Goal: Task Accomplishment & Management: Manage account settings

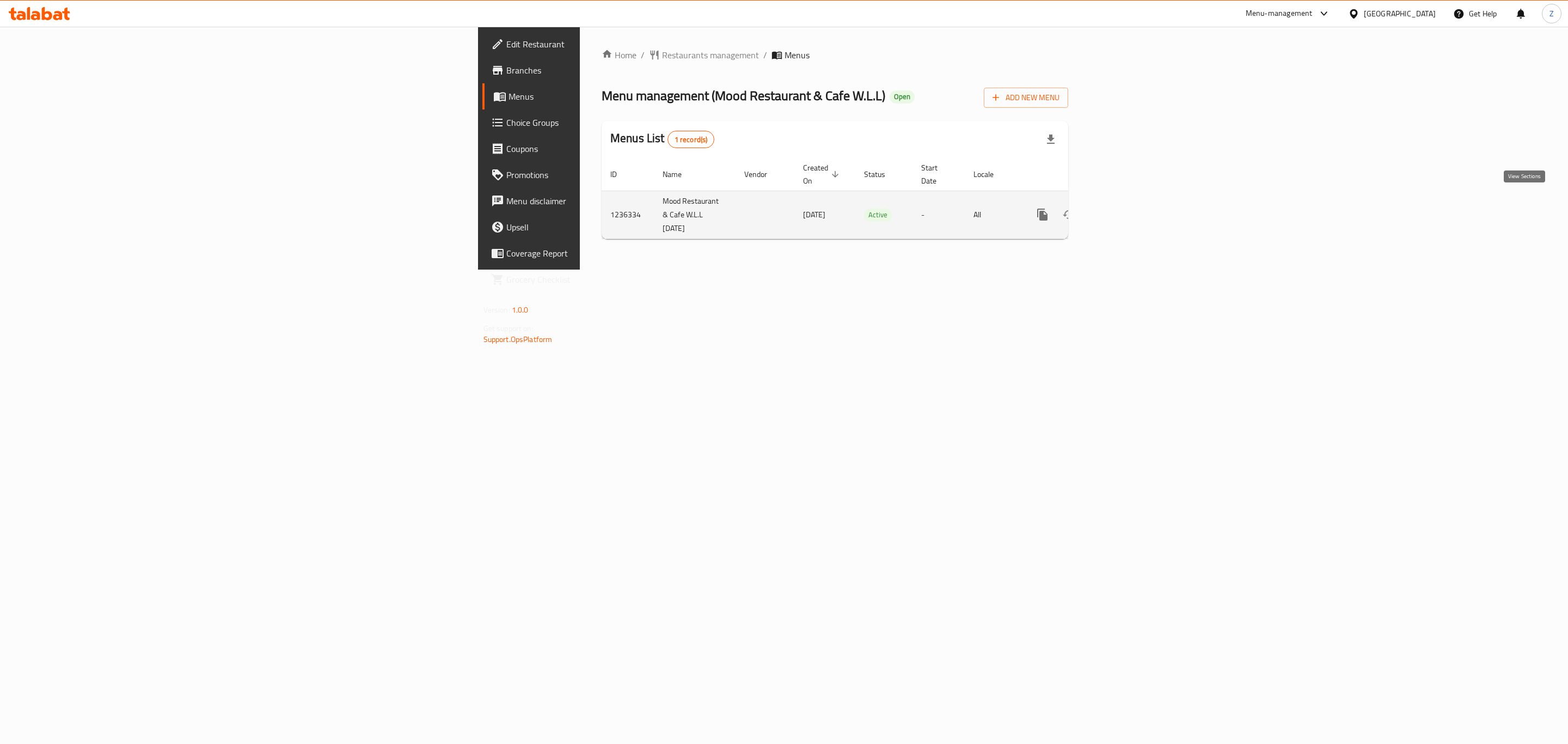
click at [1134, 203] on link "enhanced table" at bounding box center [1121, 214] width 26 height 26
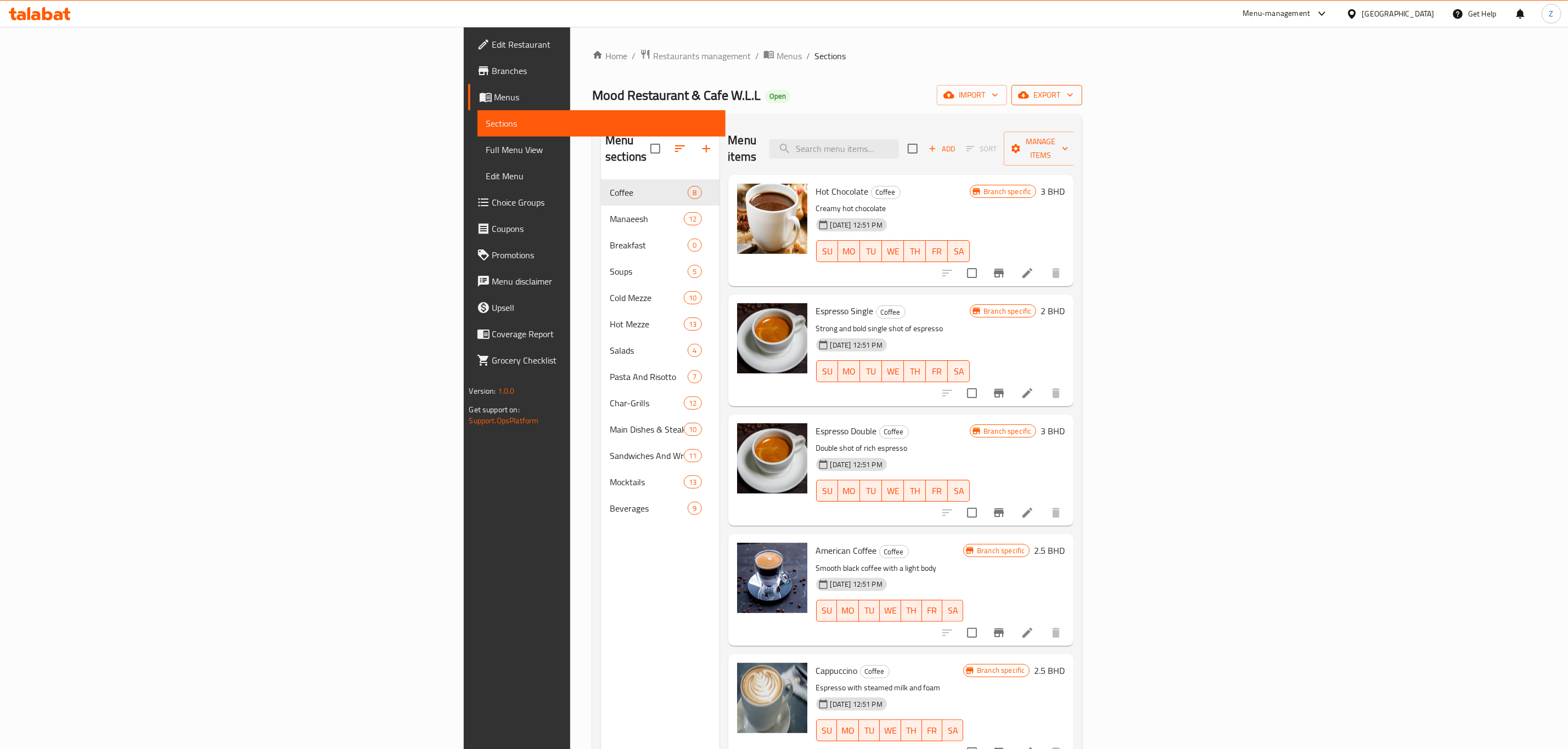
click at [1074, 89] on span "export" at bounding box center [1046, 95] width 53 height 14
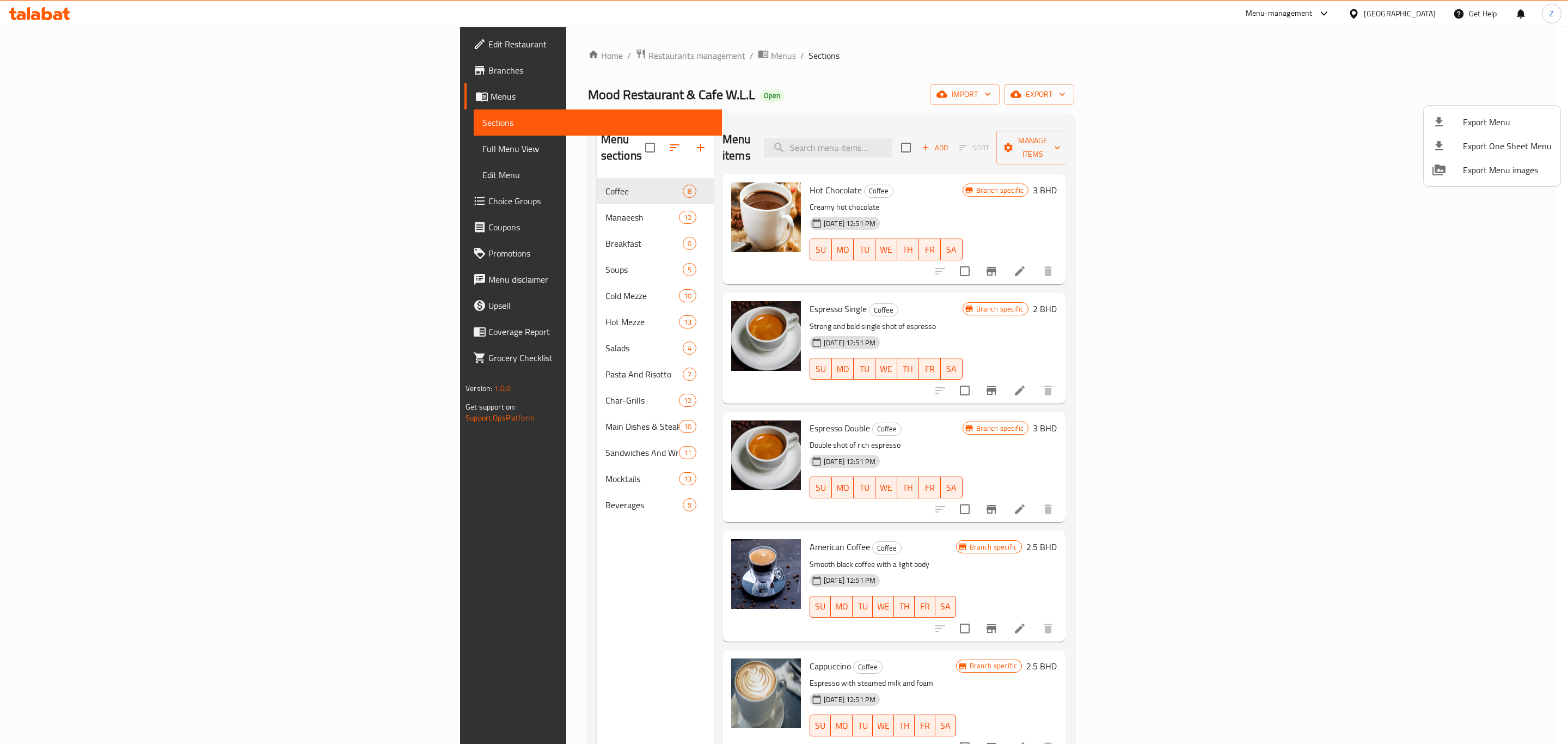
click at [657, 41] on div at bounding box center [784, 372] width 1568 height 744
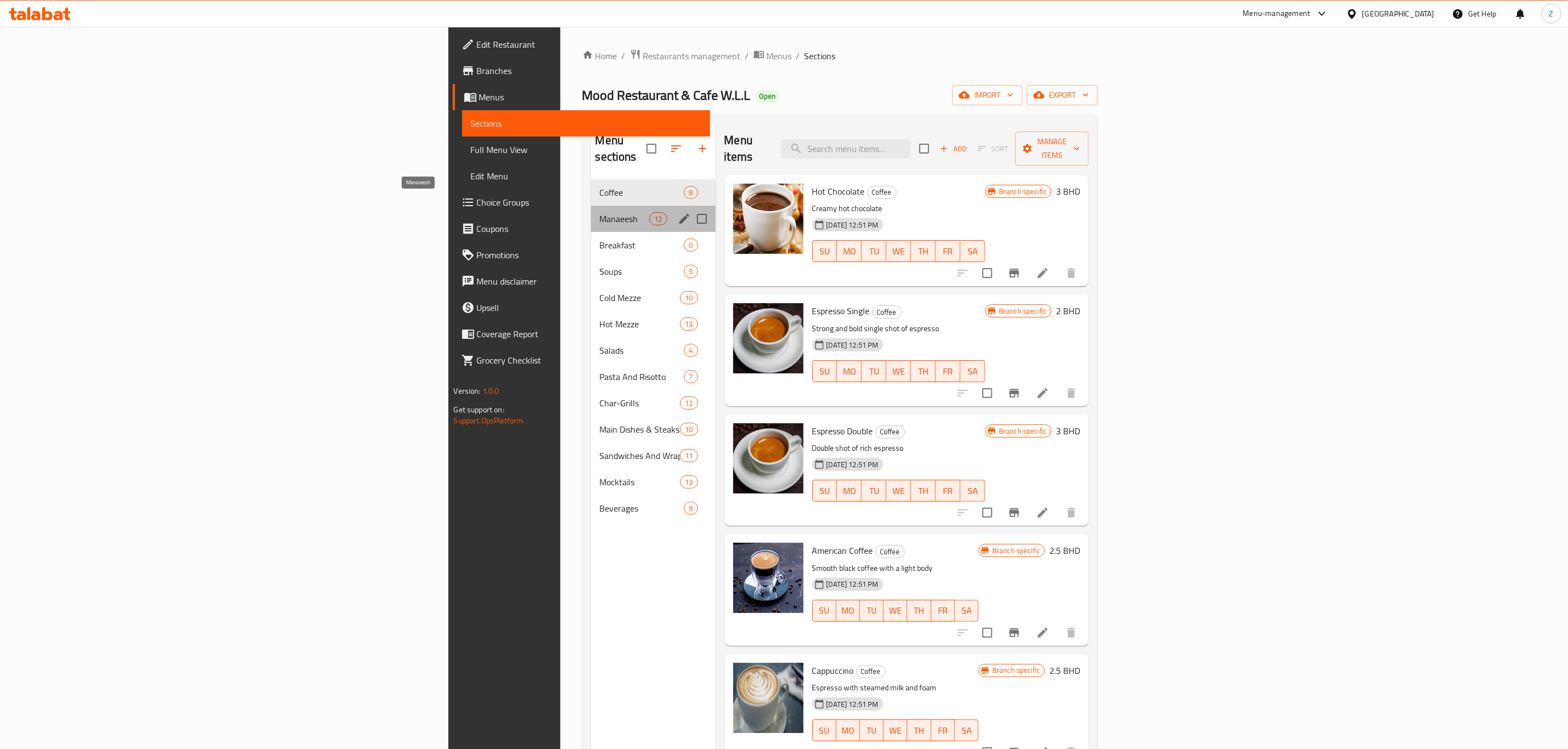
click at [600, 212] on span "Manaeesh" at bounding box center [624, 218] width 50 height 13
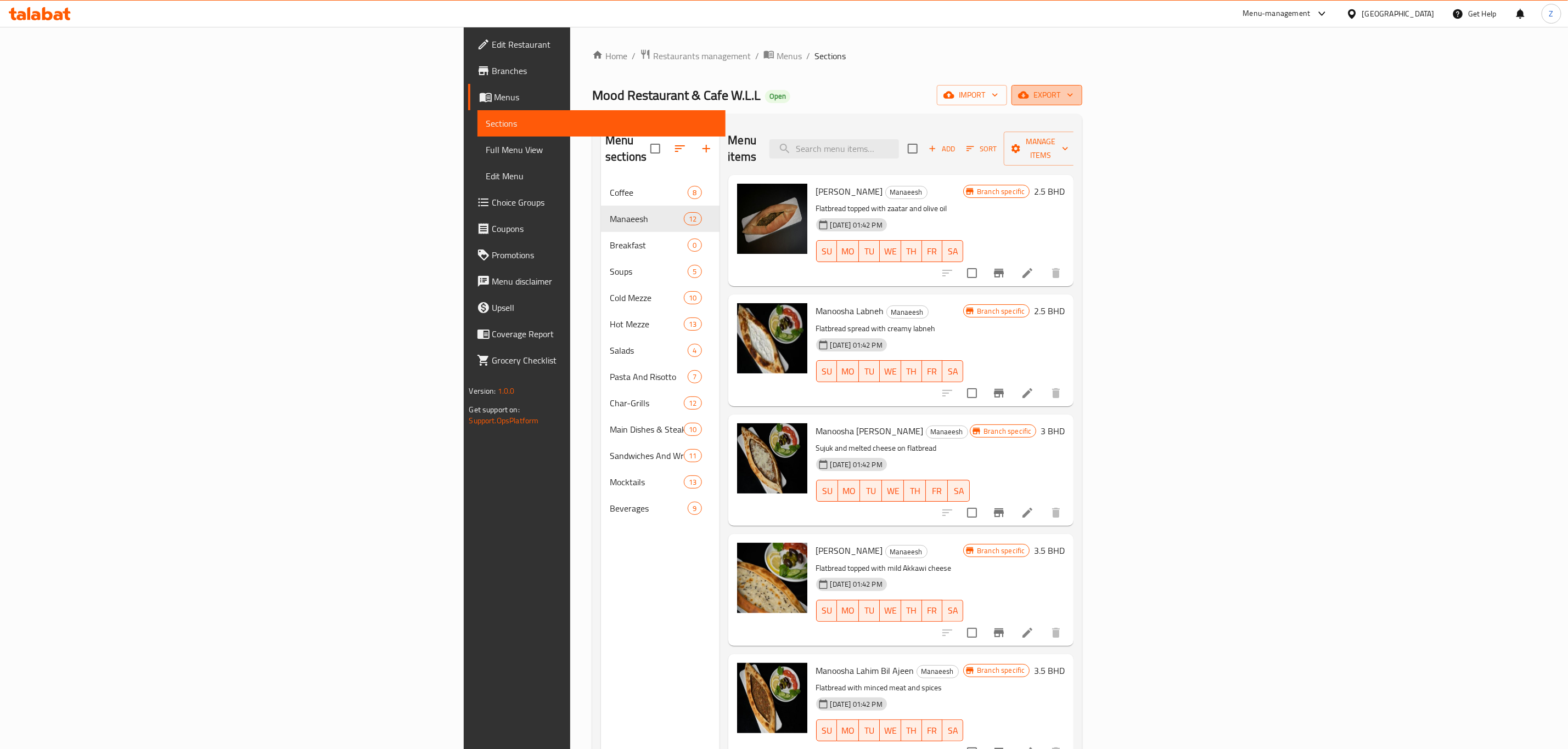
click at [1082, 85] on button "export" at bounding box center [1047, 95] width 71 height 20
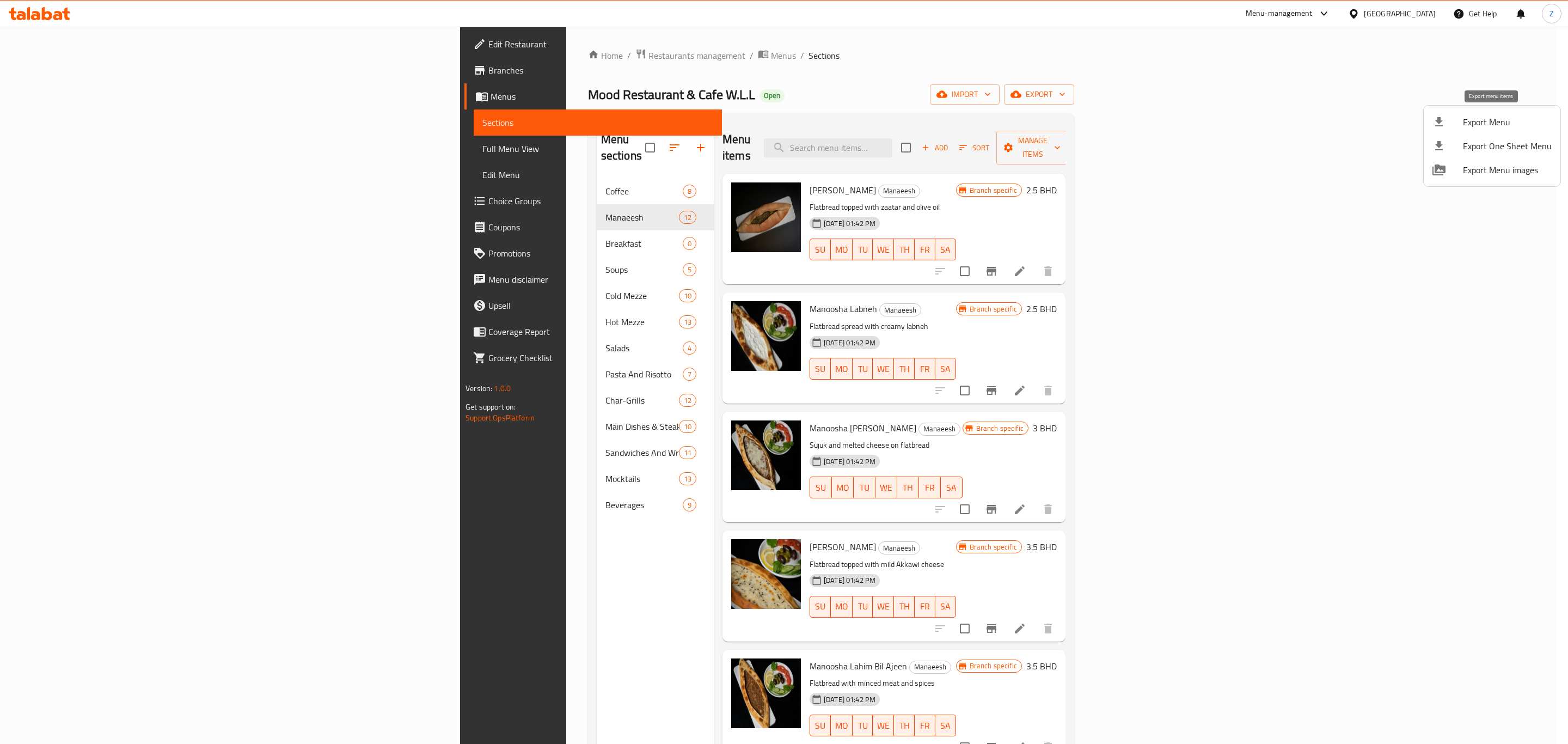
click at [1512, 117] on span "Export Menu" at bounding box center [1508, 121] width 88 height 13
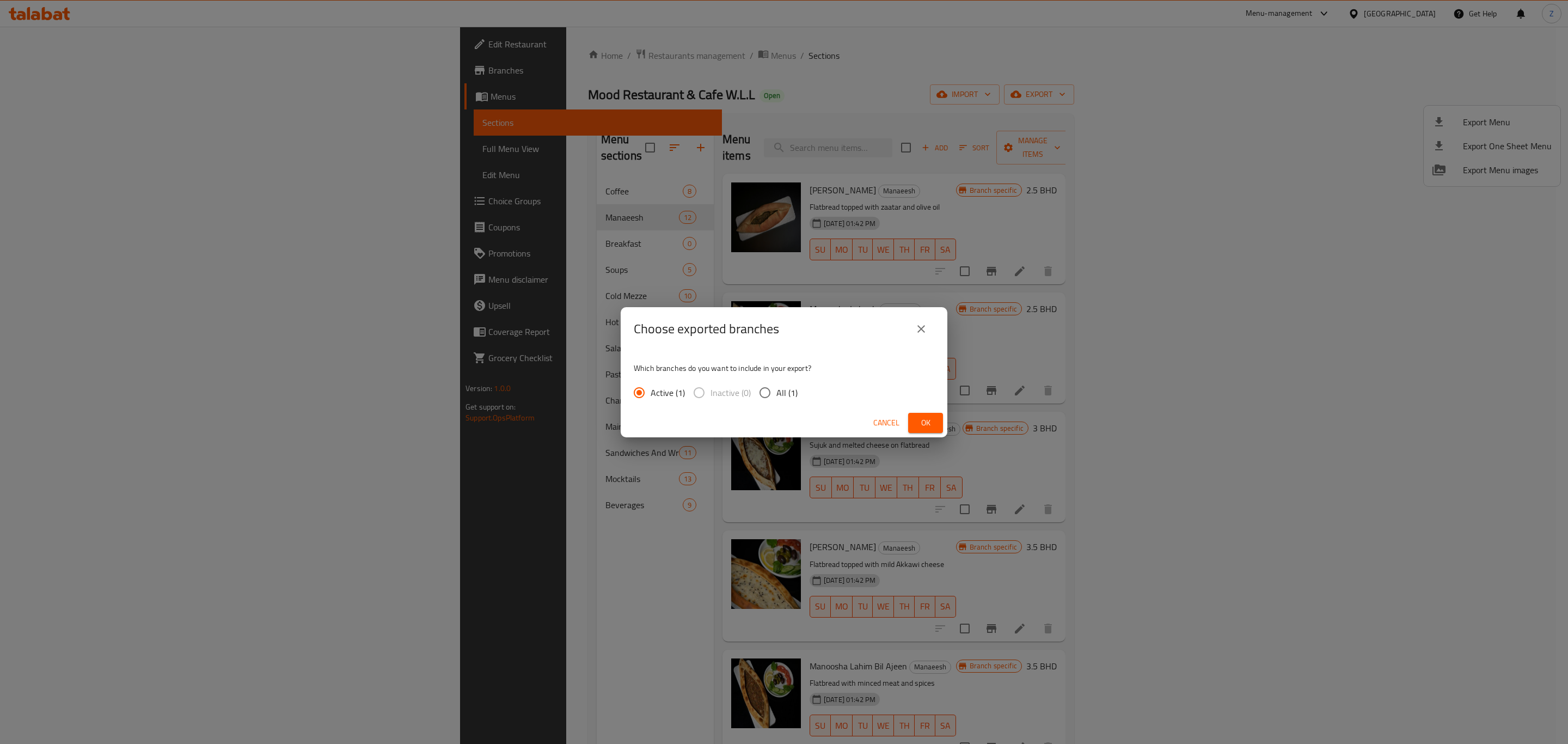
click at [779, 398] on span "All (1)" at bounding box center [787, 392] width 21 height 13
click at [776, 398] on input "All (1)" at bounding box center [765, 393] width 23 height 23
radio input "true"
drag, startPoint x: 915, startPoint y: 424, endPoint x: 927, endPoint y: 439, distance: 19.2
click at [915, 422] on button "Ok" at bounding box center [926, 423] width 35 height 20
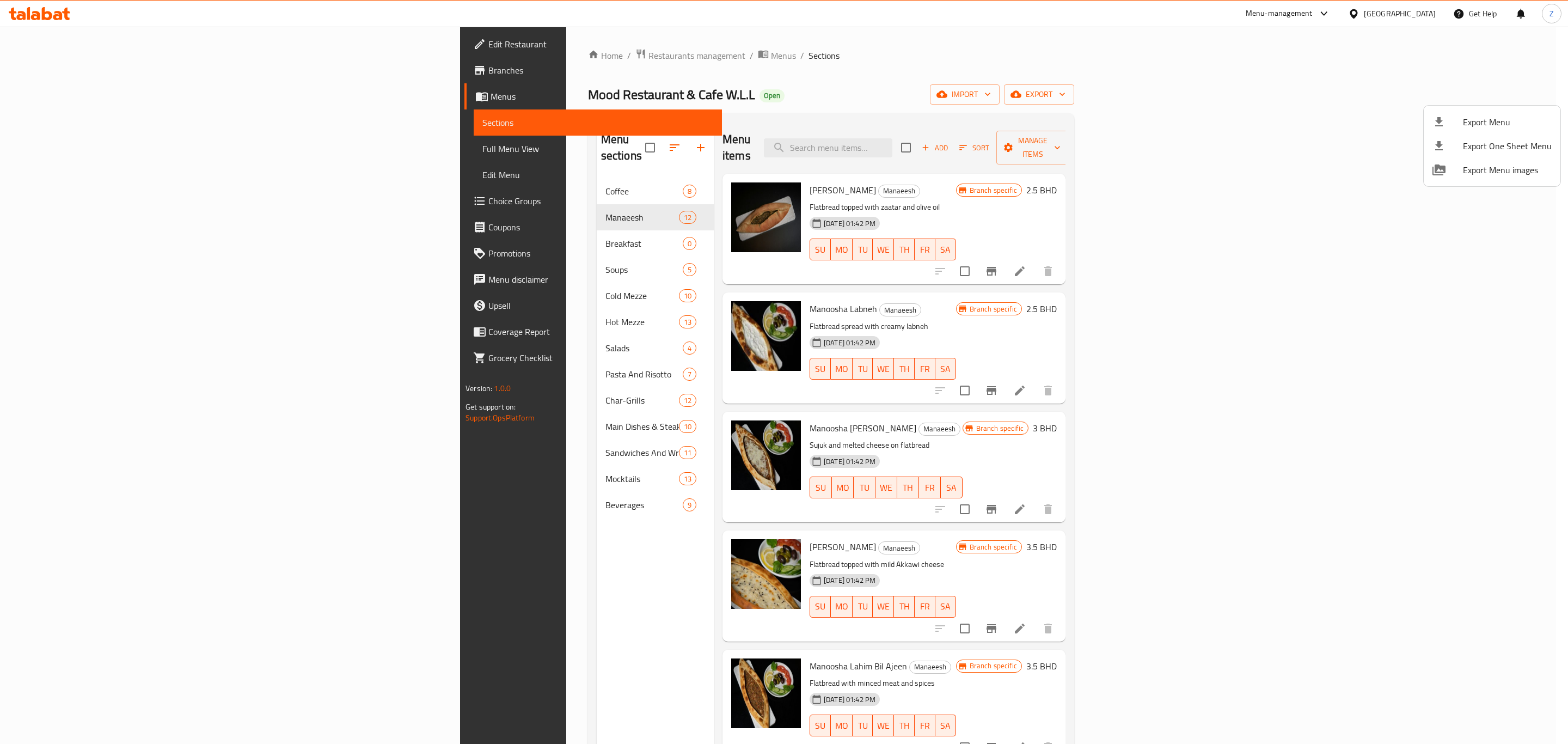
click at [403, 50] on div at bounding box center [784, 372] width 1568 height 744
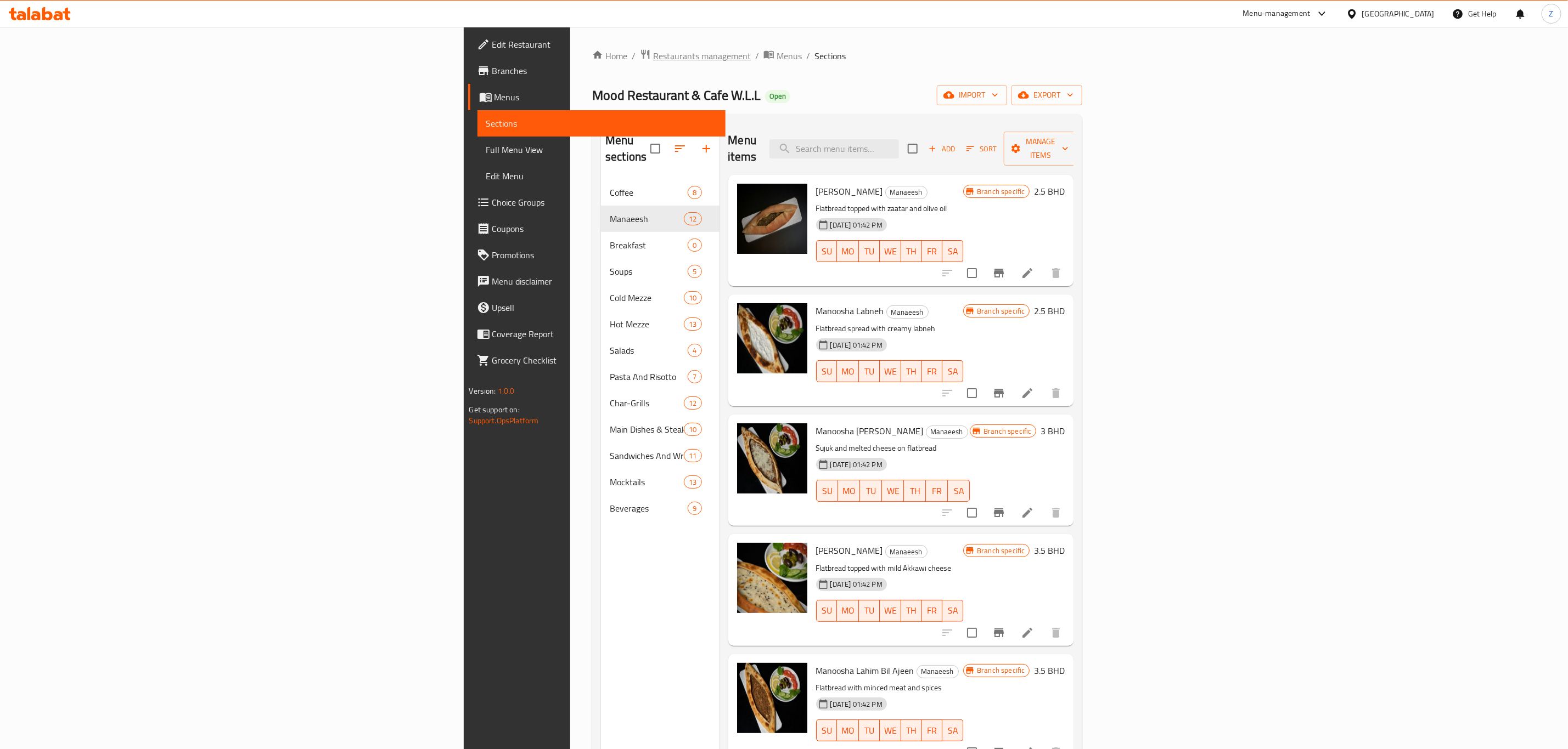
click at [653, 59] on span "Restaurants management" at bounding box center [702, 55] width 98 height 13
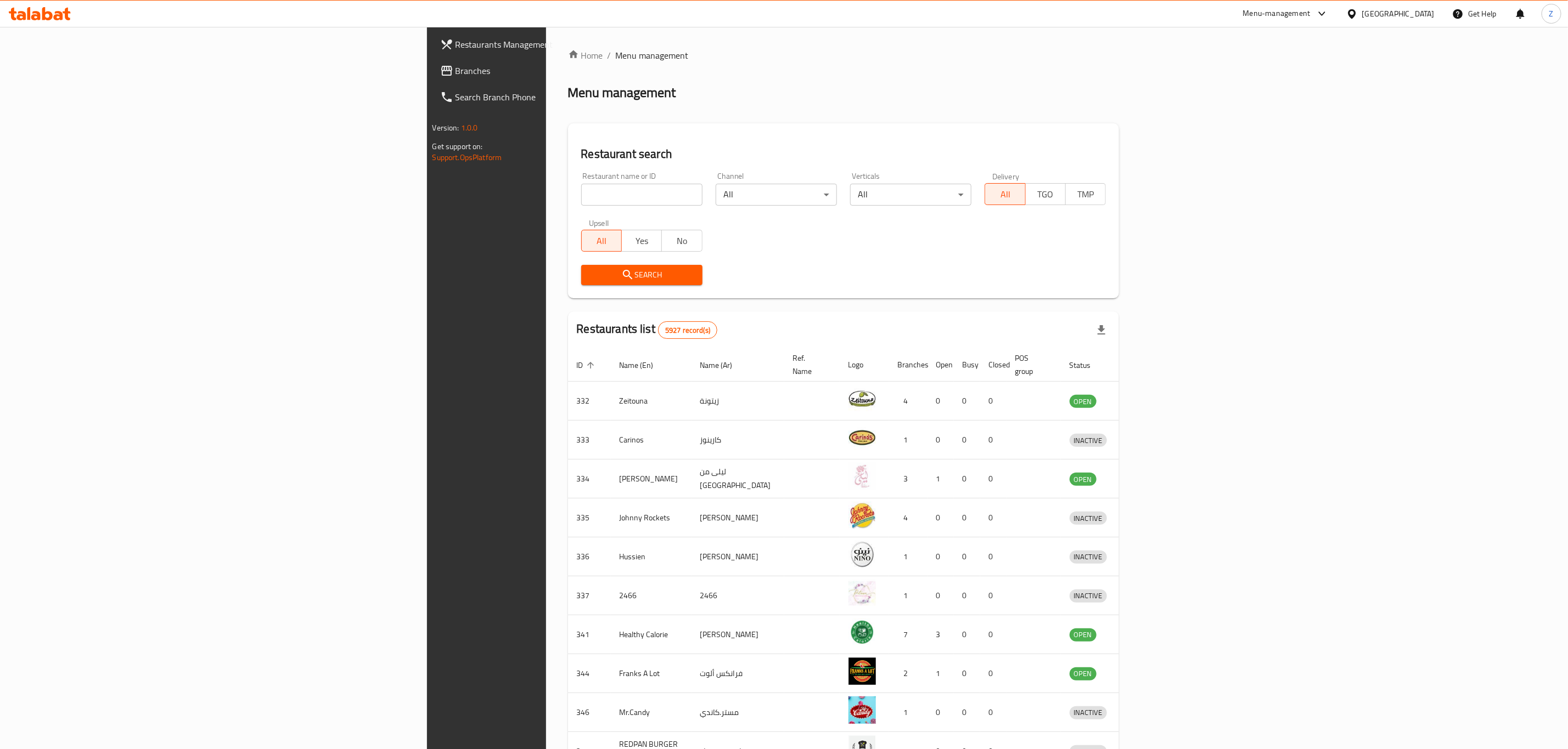
click at [568, 193] on div "Home / Menu management Menu management Restaurant search Restaurant name or ID …" at bounding box center [844, 429] width 552 height 760
click at [581, 194] on input "search" at bounding box center [642, 194] width 121 height 22
type input "b"
click at [581, 189] on input "search" at bounding box center [642, 194] width 121 height 22
type input "ؤ"
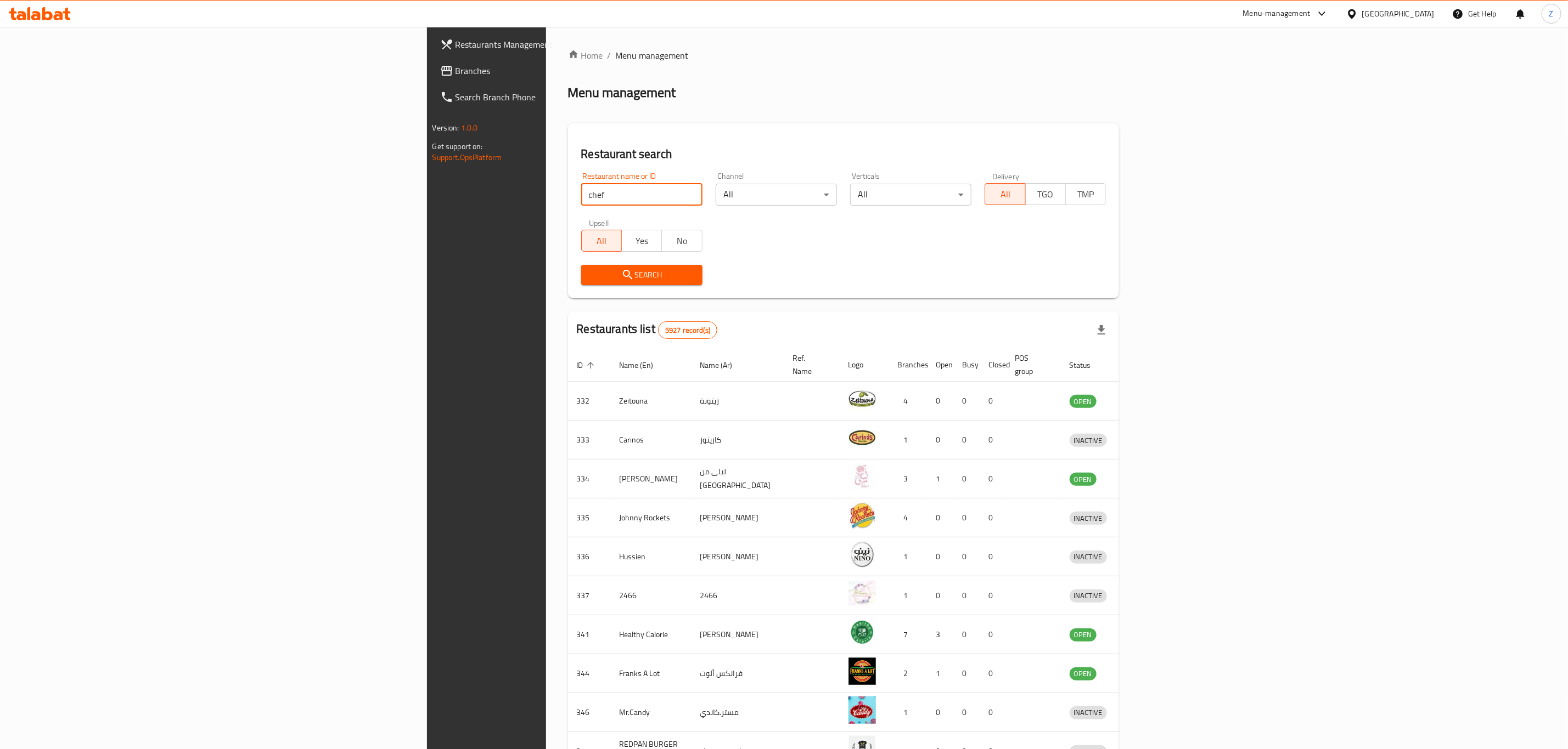
type input "chef [PERSON_NAME]"
click at [590, 277] on span "Search" at bounding box center [642, 275] width 104 height 14
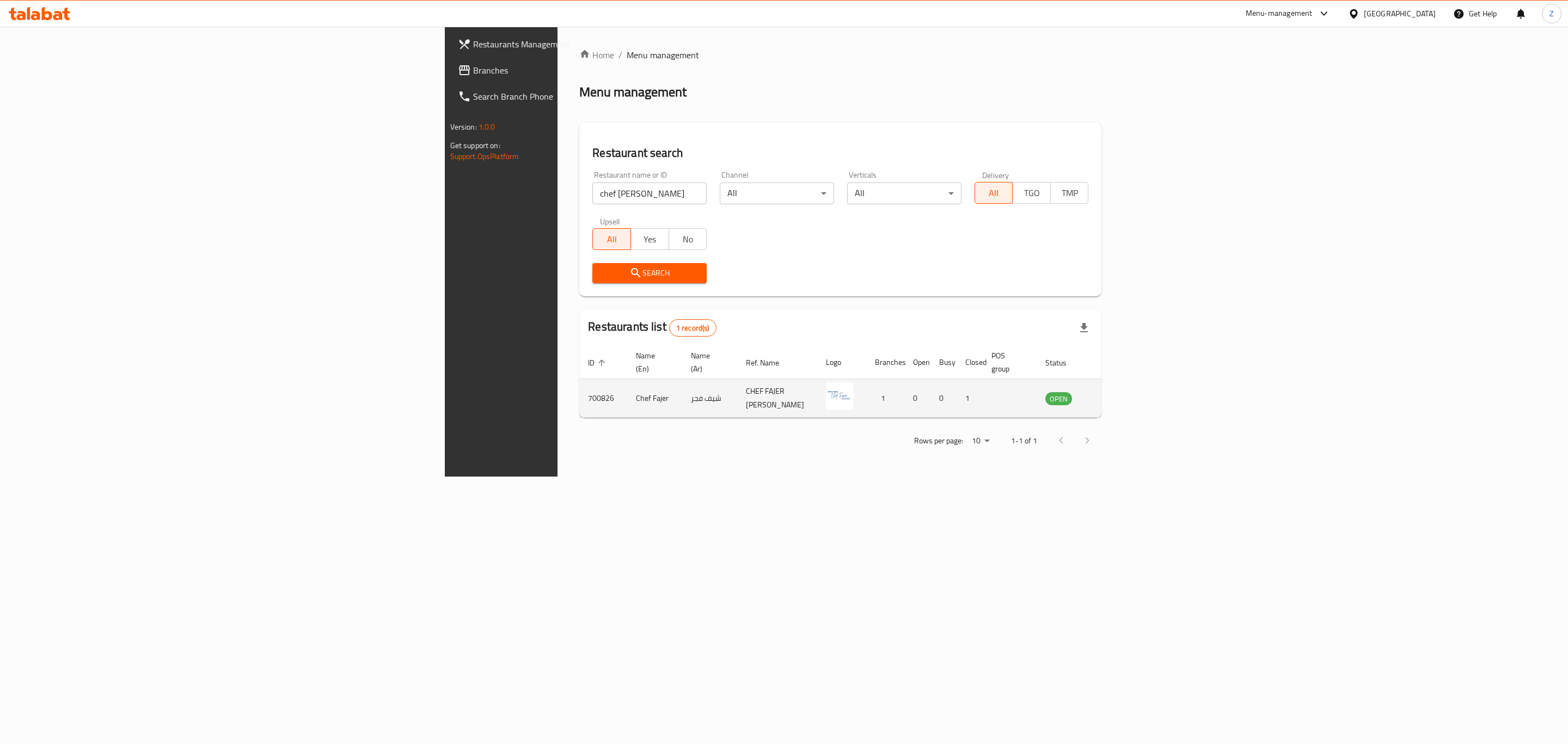
click at [1115, 395] on icon "enhanced table" at bounding box center [1110, 399] width 12 height 9
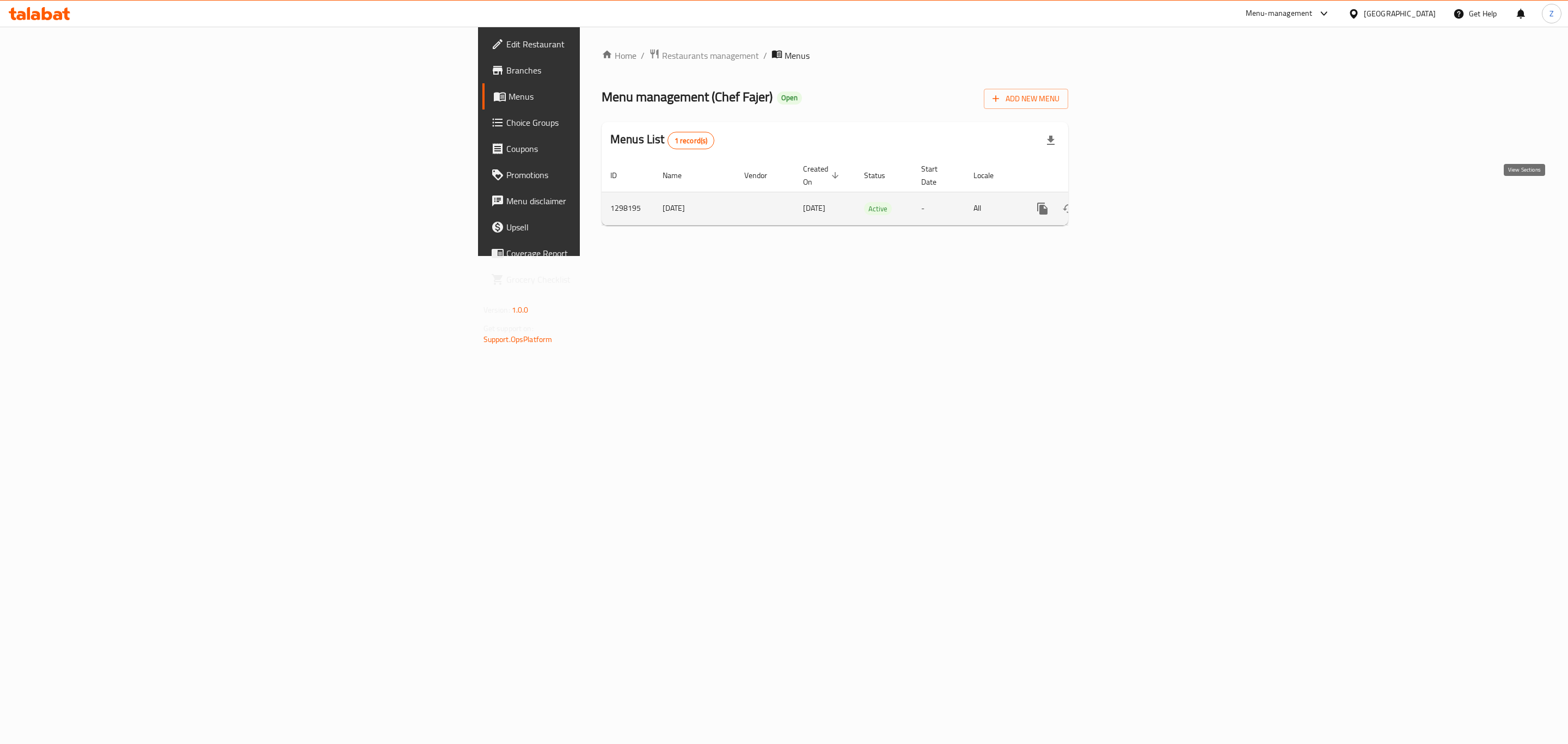
click at [1128, 202] on icon "enhanced table" at bounding box center [1121, 208] width 13 height 13
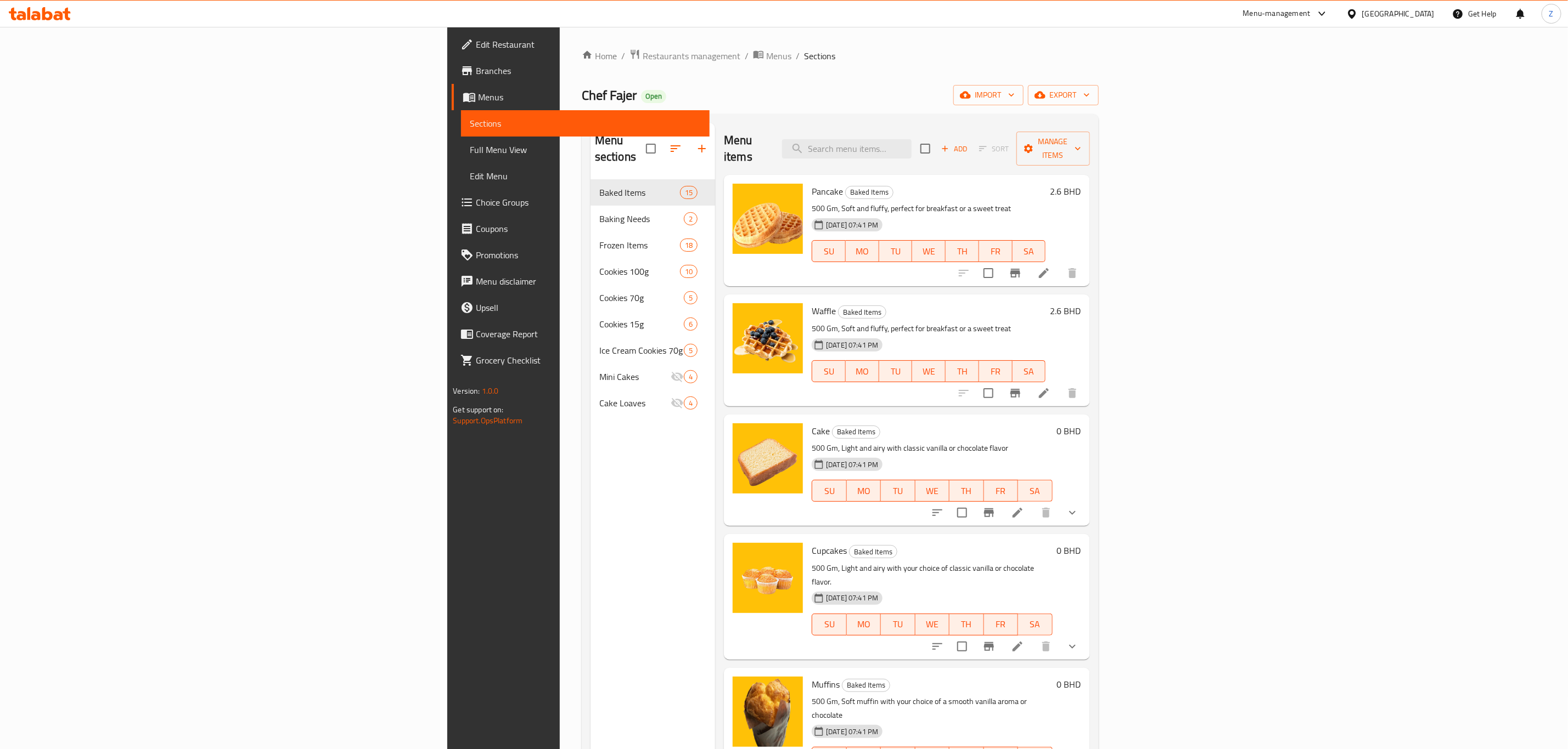
click at [470, 181] on span "Edit Menu" at bounding box center [585, 176] width 231 height 13
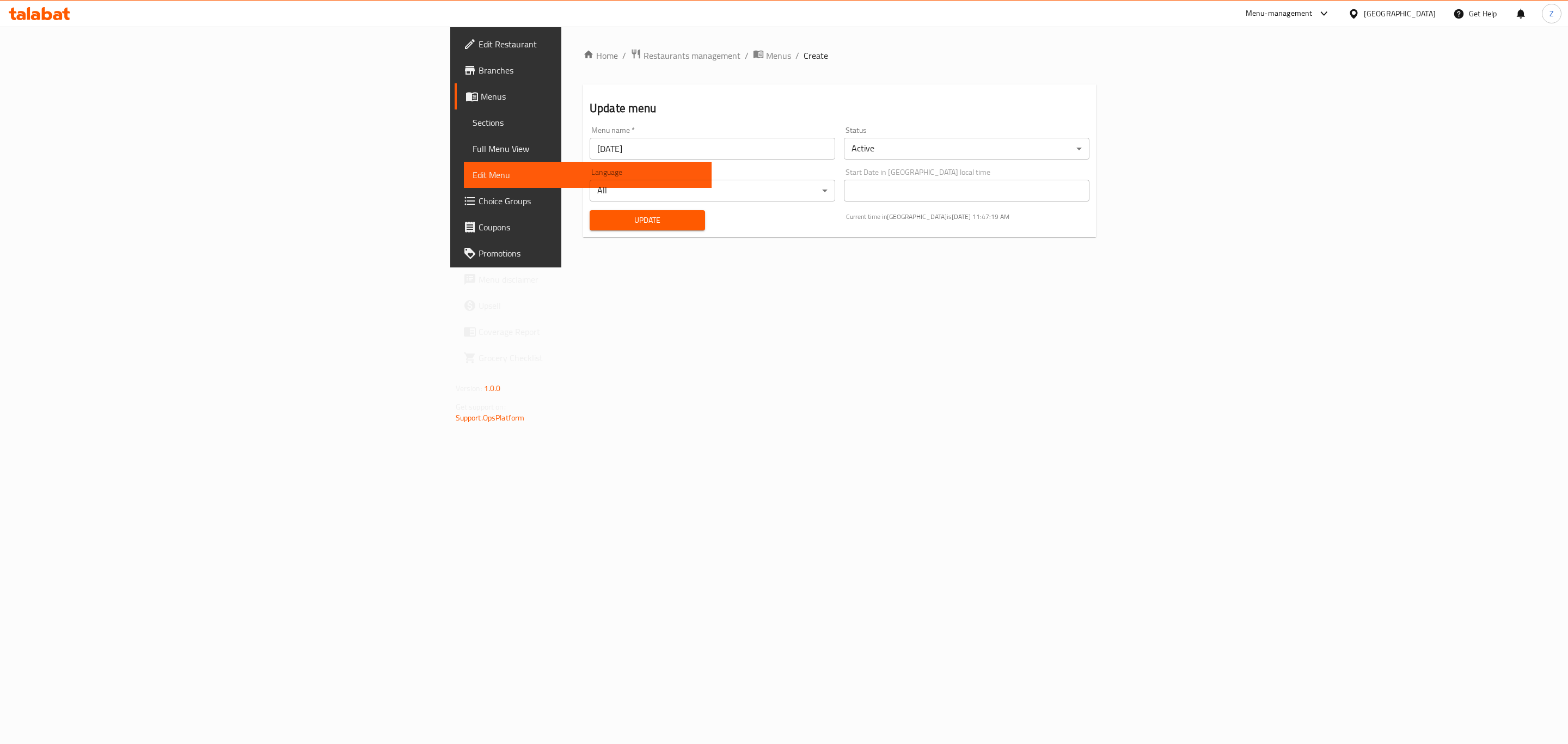
click at [479, 66] on span "Branches" at bounding box center [591, 70] width 225 height 13
